Goal: Information Seeking & Learning: Learn about a topic

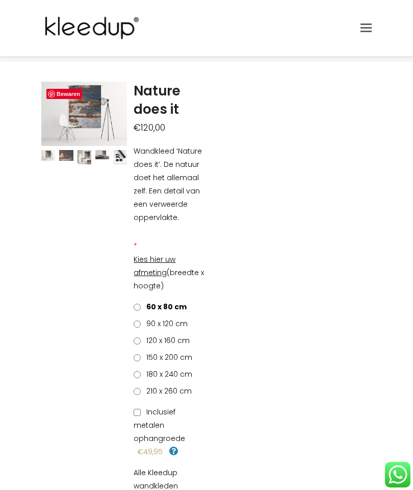
scroll to position [35, 0]
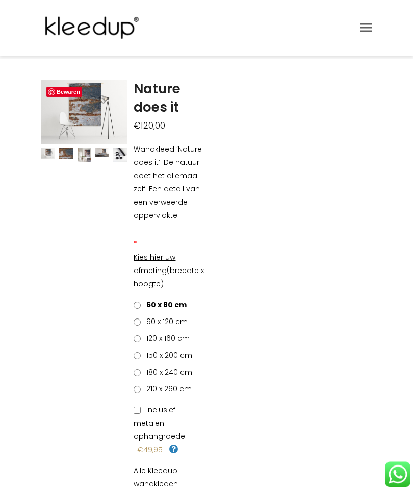
click at [141, 317] on label "90 x 120 cm" at bounding box center [161, 321] width 54 height 13
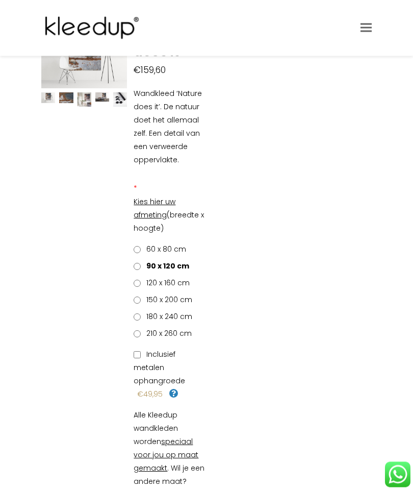
scroll to position [0, 0]
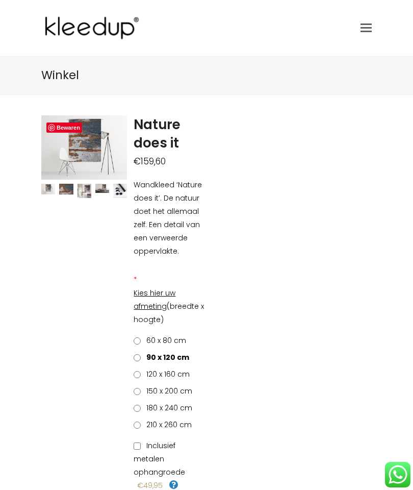
click at [371, 20] on link "Toggle mobile menu" at bounding box center [366, 27] width 11 height 15
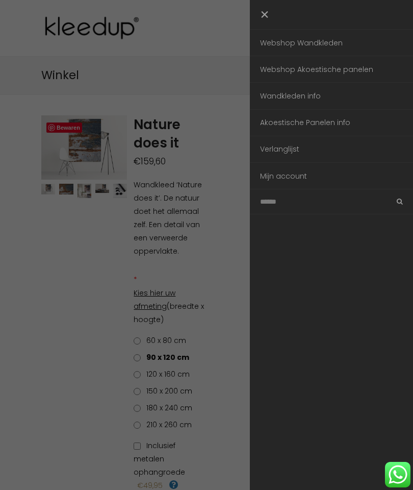
click at [275, 124] on link "Akoestische Panelen info" at bounding box center [331, 123] width 163 height 26
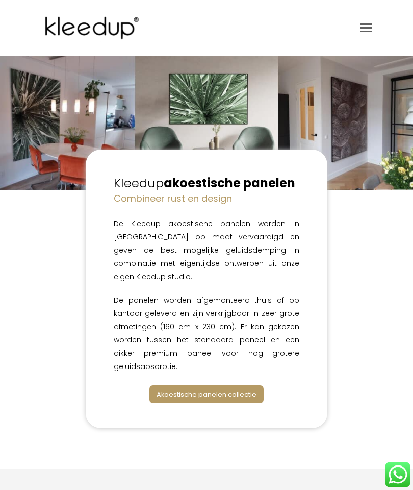
click at [165, 389] on span "Akoestische panelen collectie" at bounding box center [207, 394] width 100 height 10
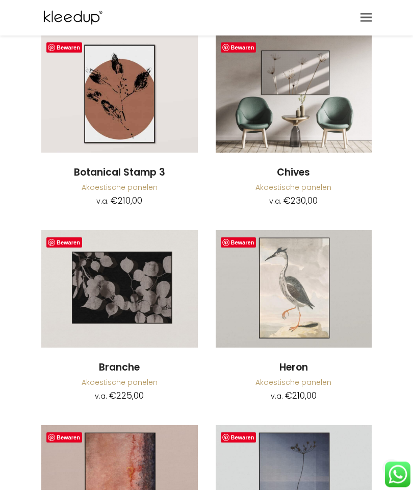
scroll to position [4124, 0]
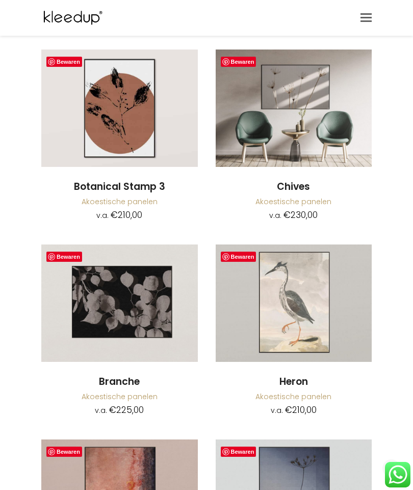
click at [365, 18] on span "Toggle mobile menu" at bounding box center [366, 18] width 11 height 2
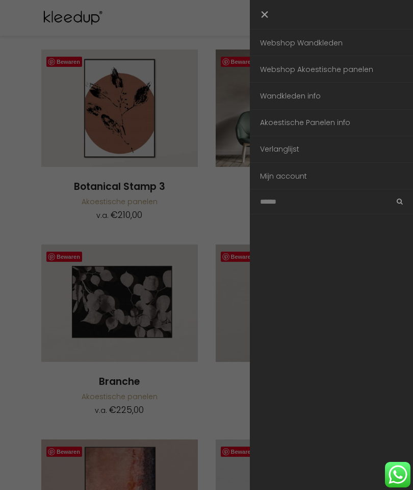
click at [280, 46] on link "Webshop Wandkleden" at bounding box center [331, 43] width 163 height 26
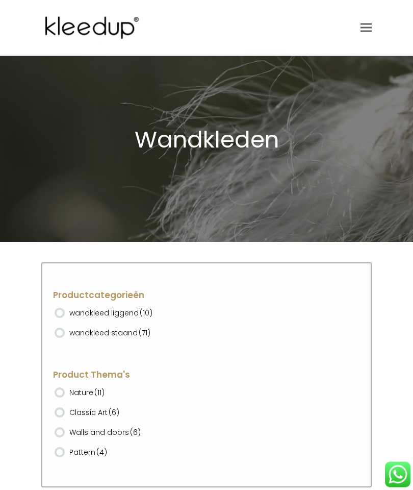
scroll to position [29, 0]
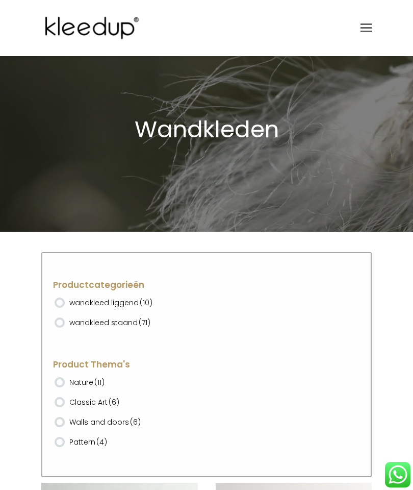
click at [64, 297] on ins at bounding box center [60, 302] width 10 height 10
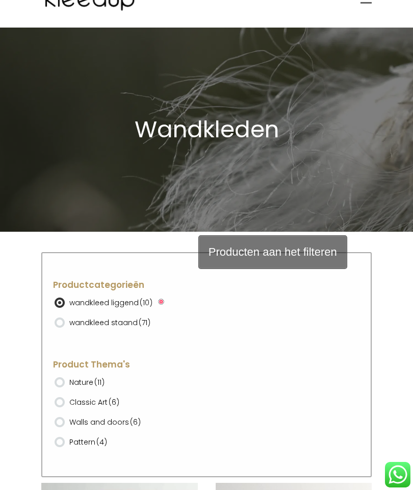
scroll to position [69, 0]
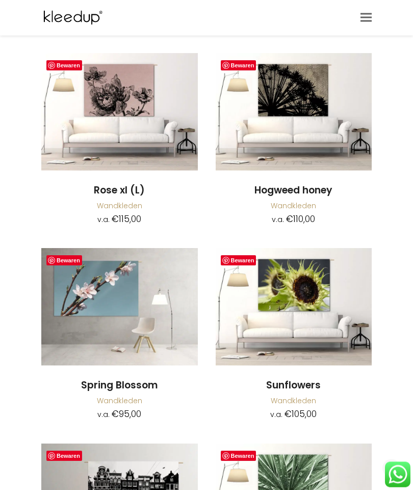
scroll to position [705, 0]
